Goal: Information Seeking & Learning: Learn about a topic

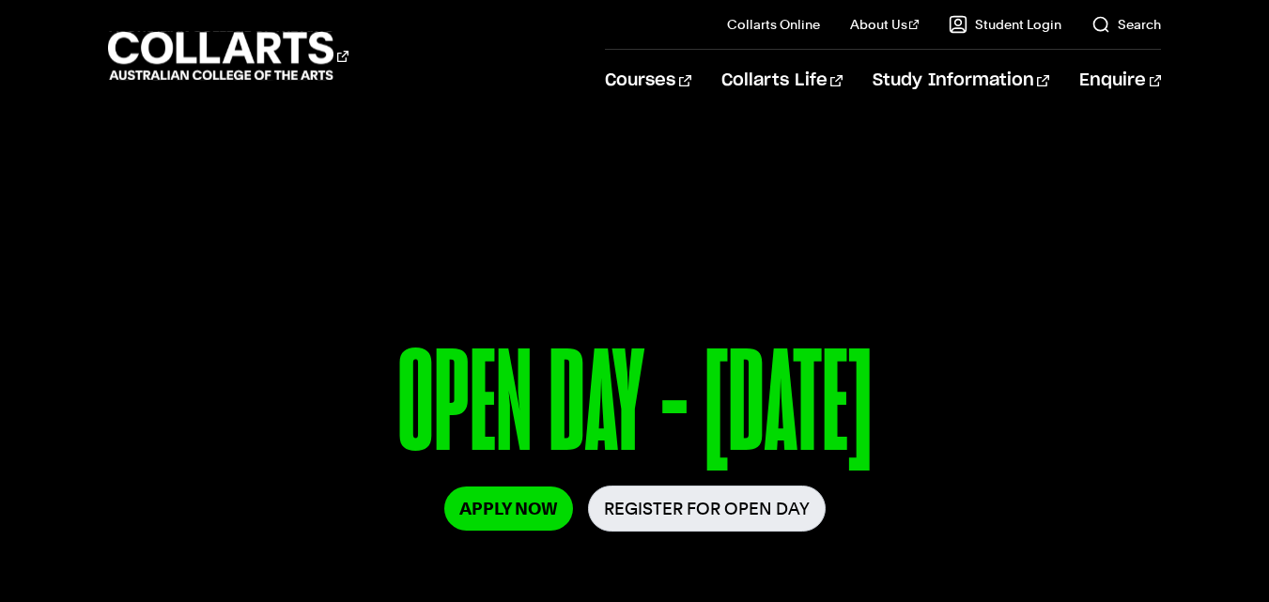
scroll to position [99, 0]
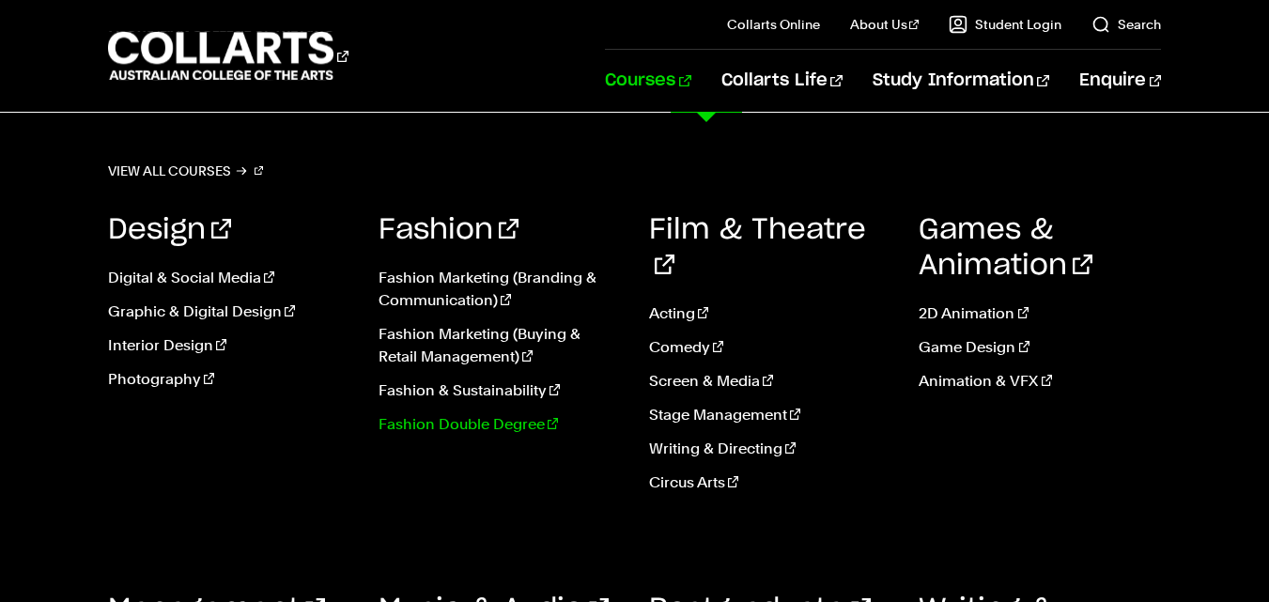
click at [450, 420] on link "Fashion Double Degree" at bounding box center [499, 424] width 242 height 23
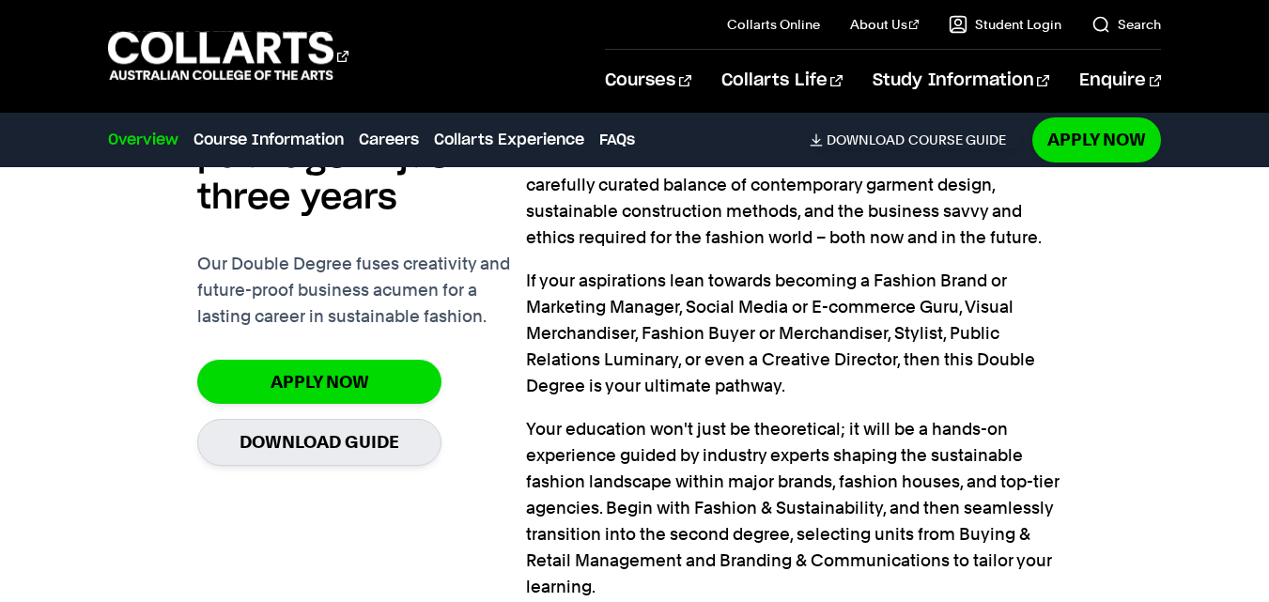
scroll to position [1574, 0]
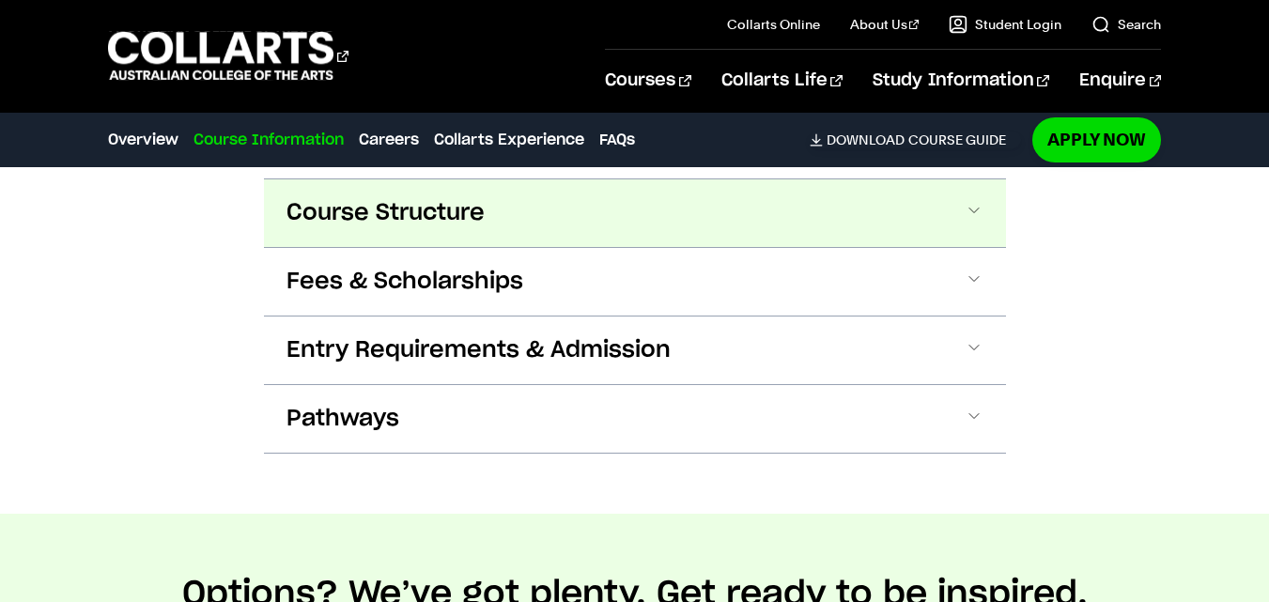
click at [944, 233] on button "Course Structure" at bounding box center [635, 213] width 742 height 68
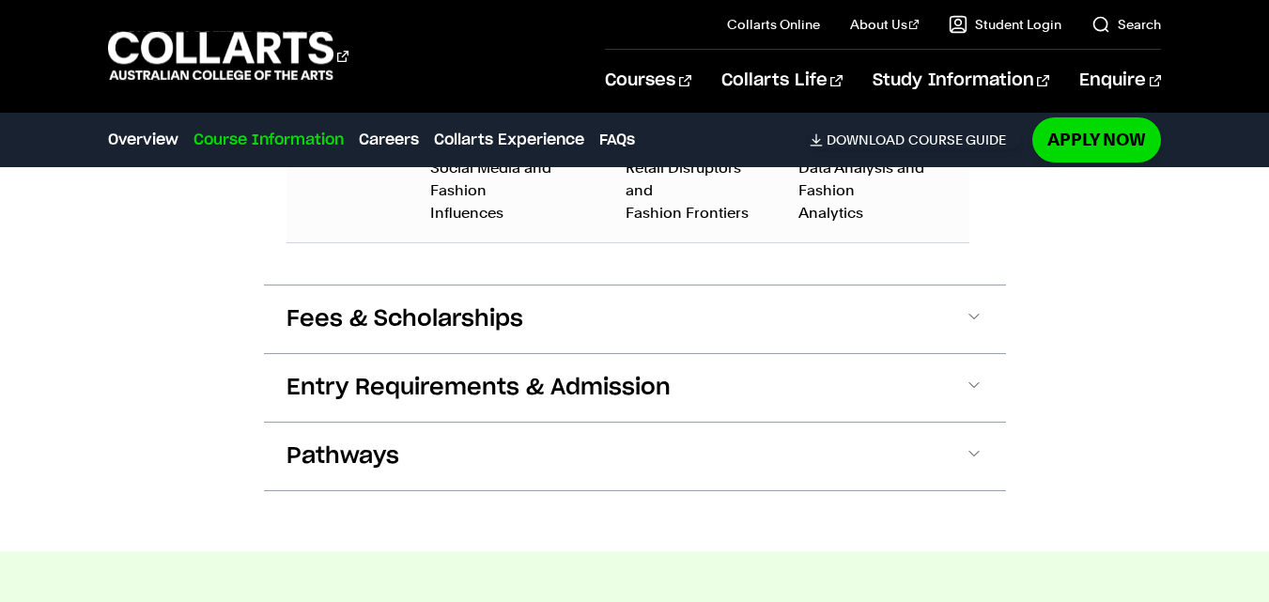
scroll to position [3940, 0]
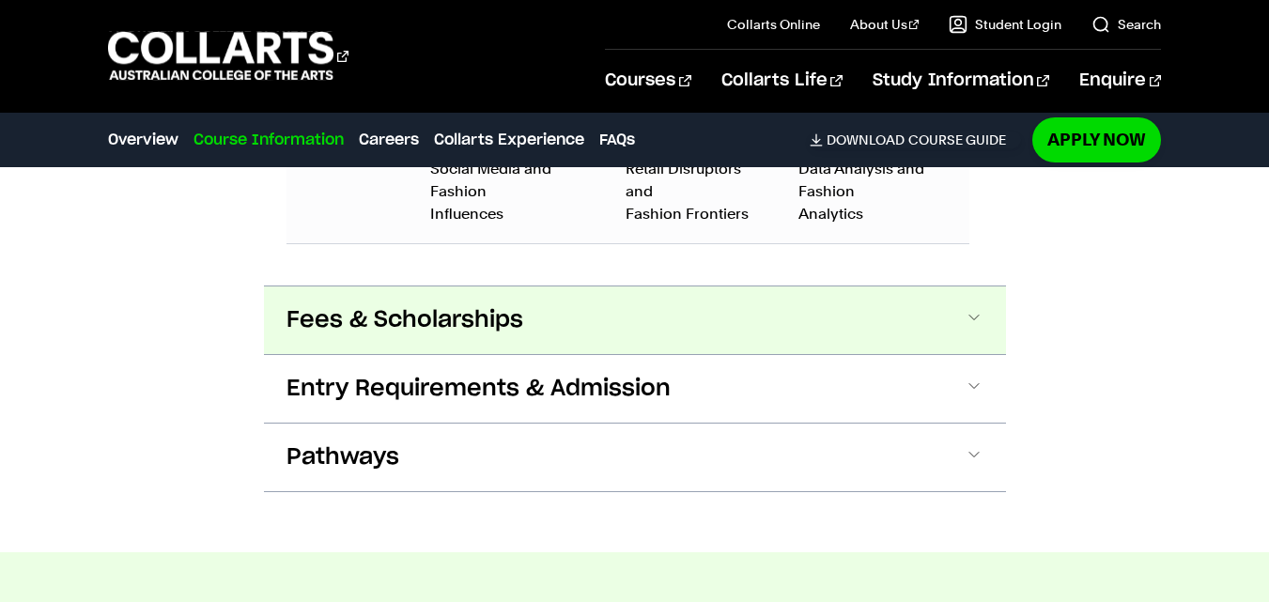
click at [917, 324] on button "Fees & Scholarships" at bounding box center [635, 320] width 742 height 68
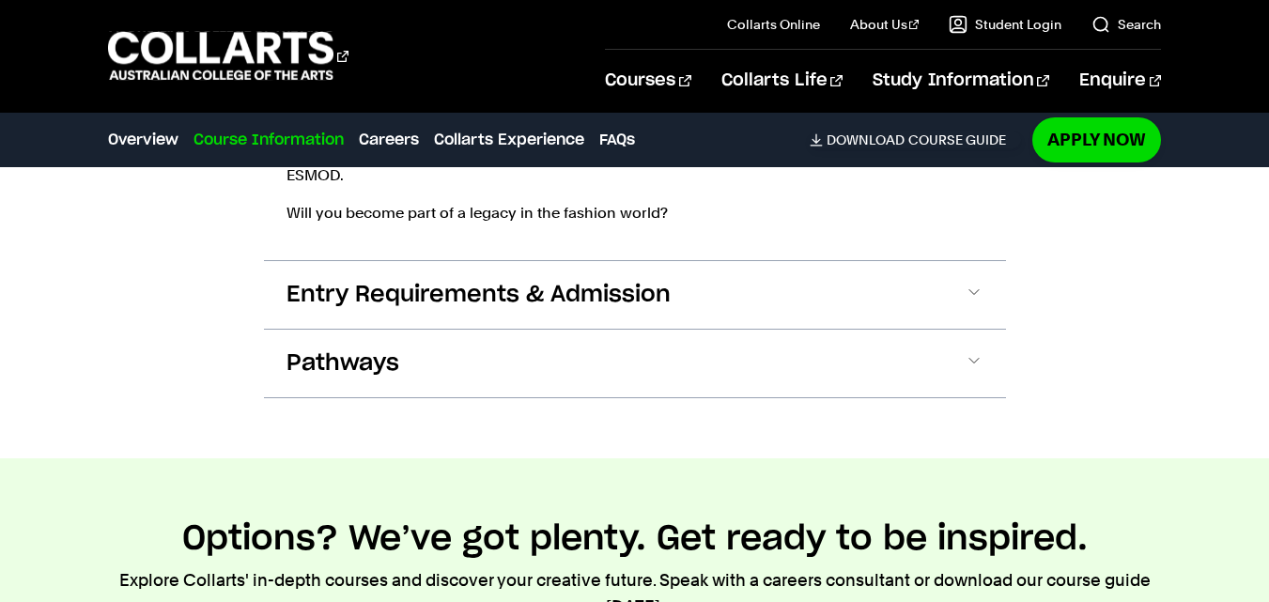
scroll to position [4865, 0]
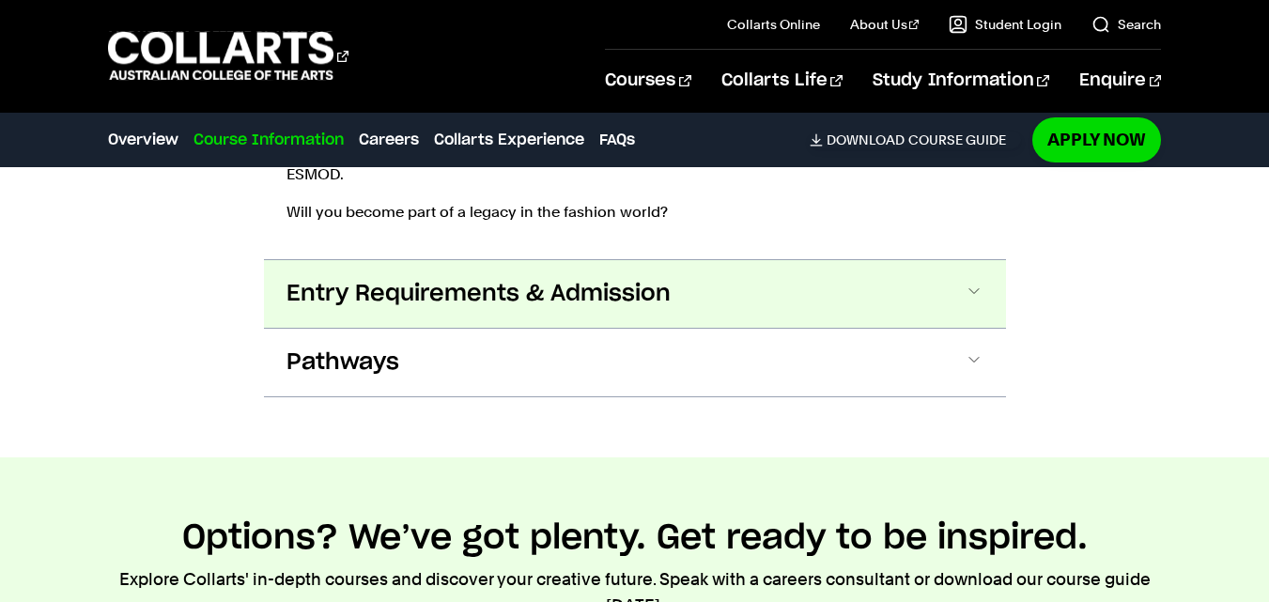
click at [858, 293] on button "Entry Requirements & Admission" at bounding box center [635, 294] width 742 height 68
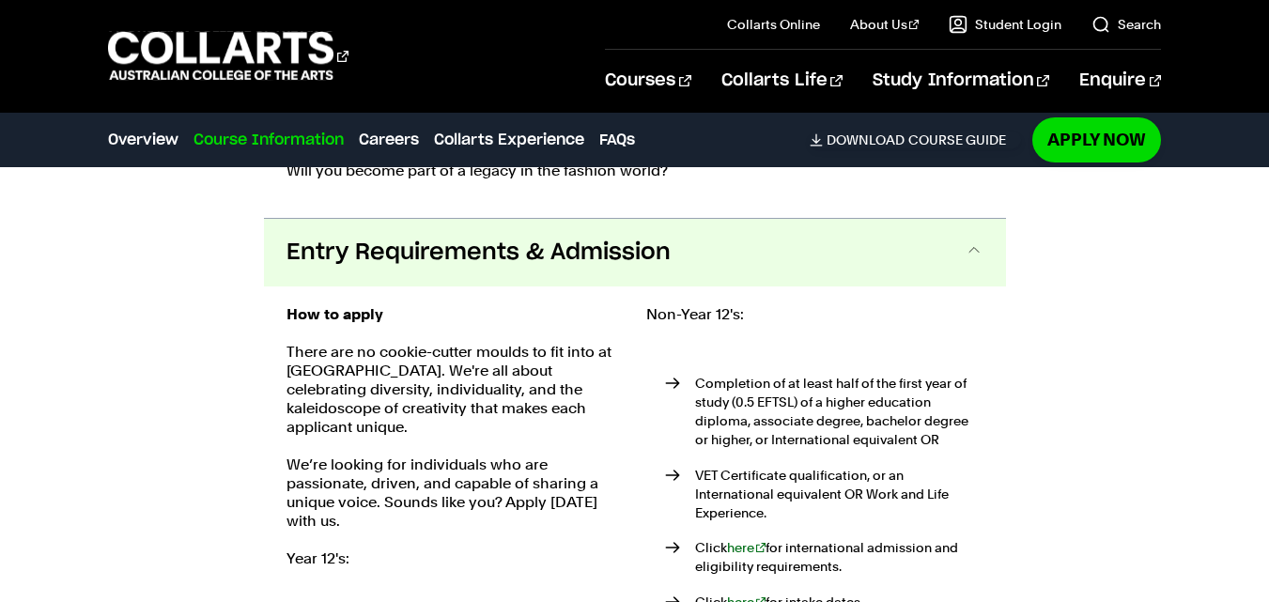
scroll to position [4907, 0]
